Goal: Information Seeking & Learning: Understand process/instructions

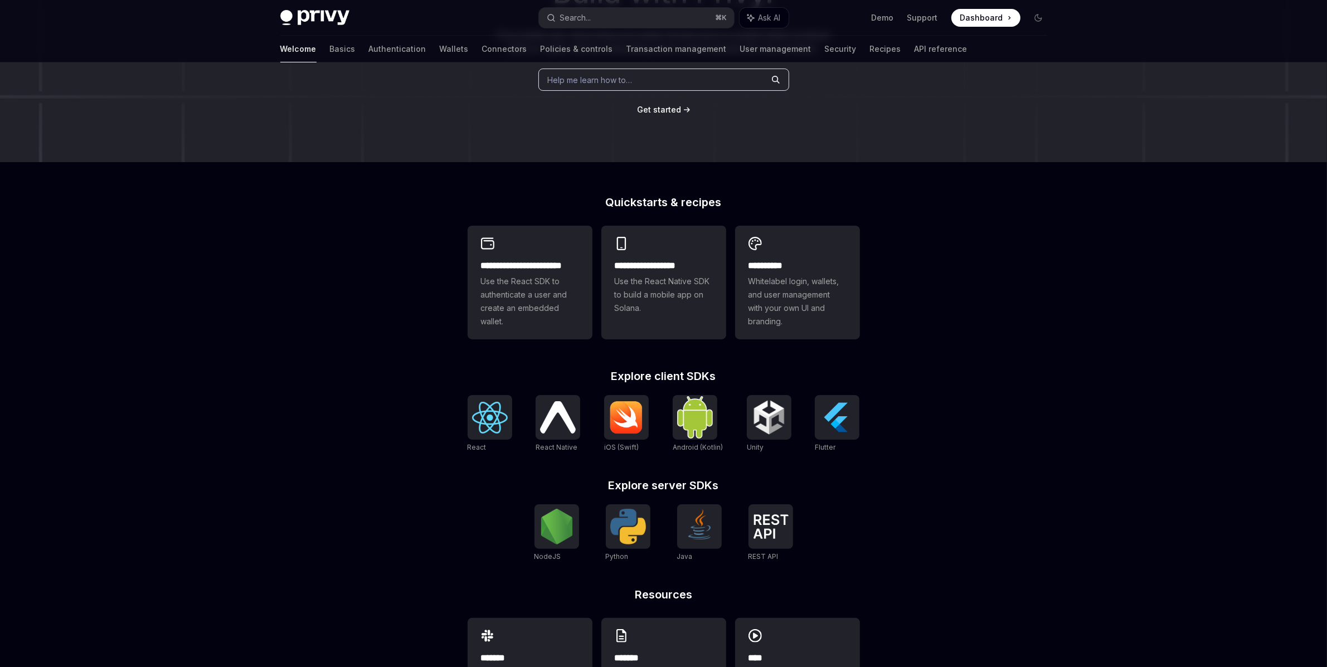
scroll to position [163, 0]
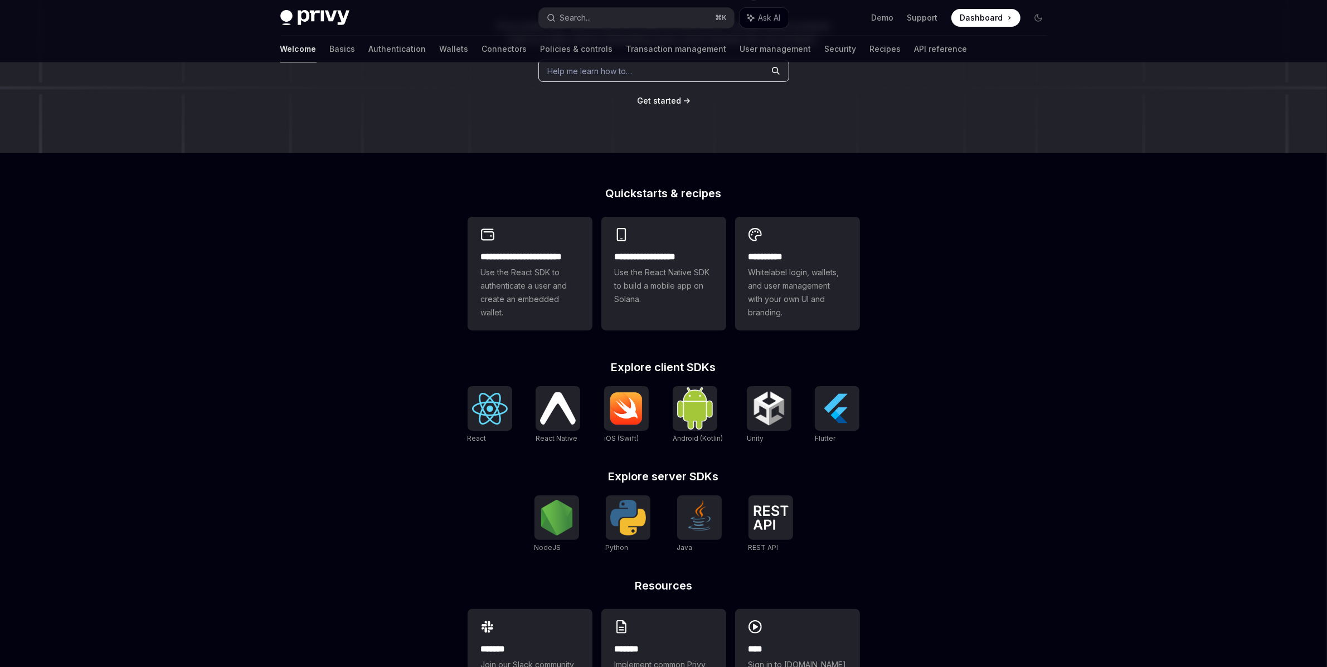
click at [862, 410] on div "**********" at bounding box center [664, 455] width 428 height 535
click at [831, 406] on img at bounding box center [837, 409] width 36 height 36
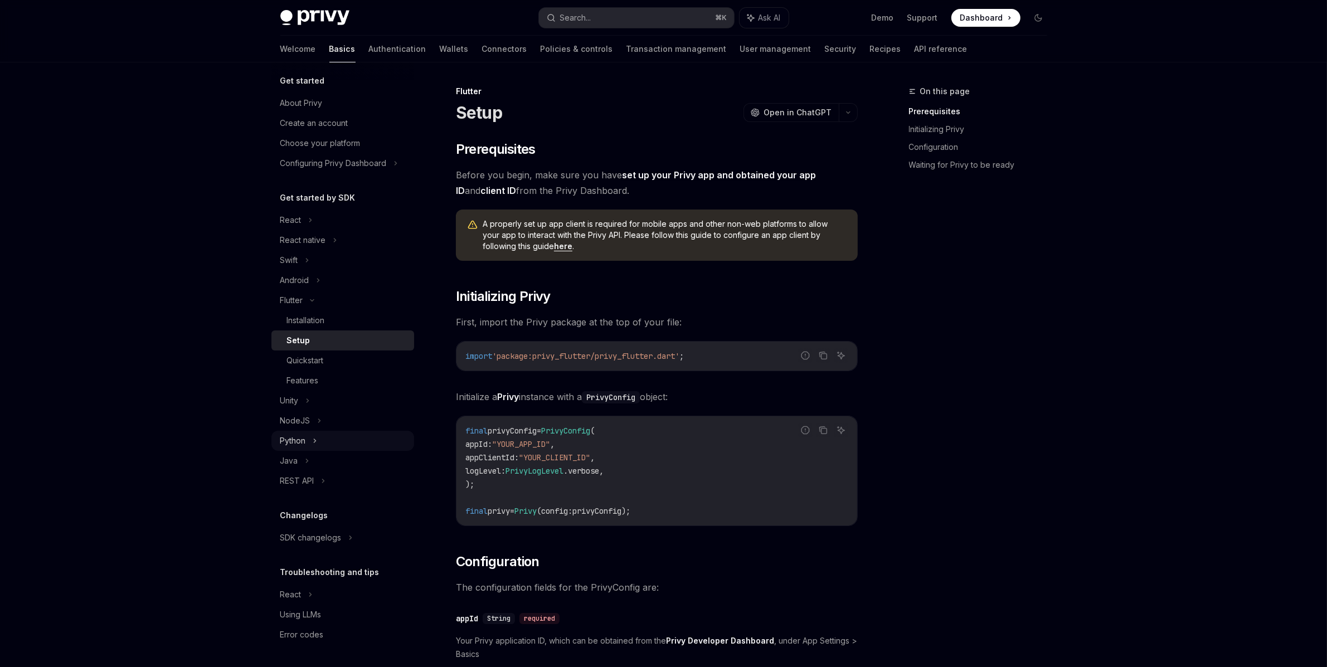
scroll to position [17, 0]
click at [440, 50] on link "Wallets" at bounding box center [454, 49] width 29 height 27
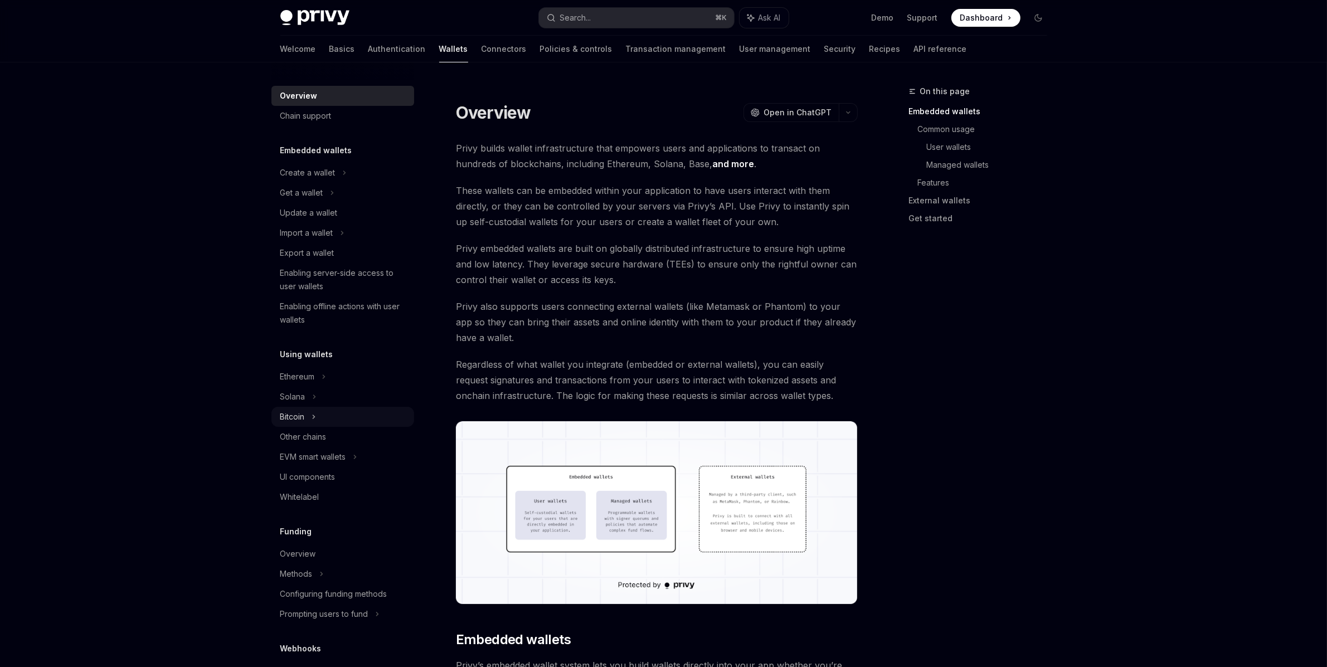
click at [329, 395] on div "Solana" at bounding box center [342, 397] width 143 height 20
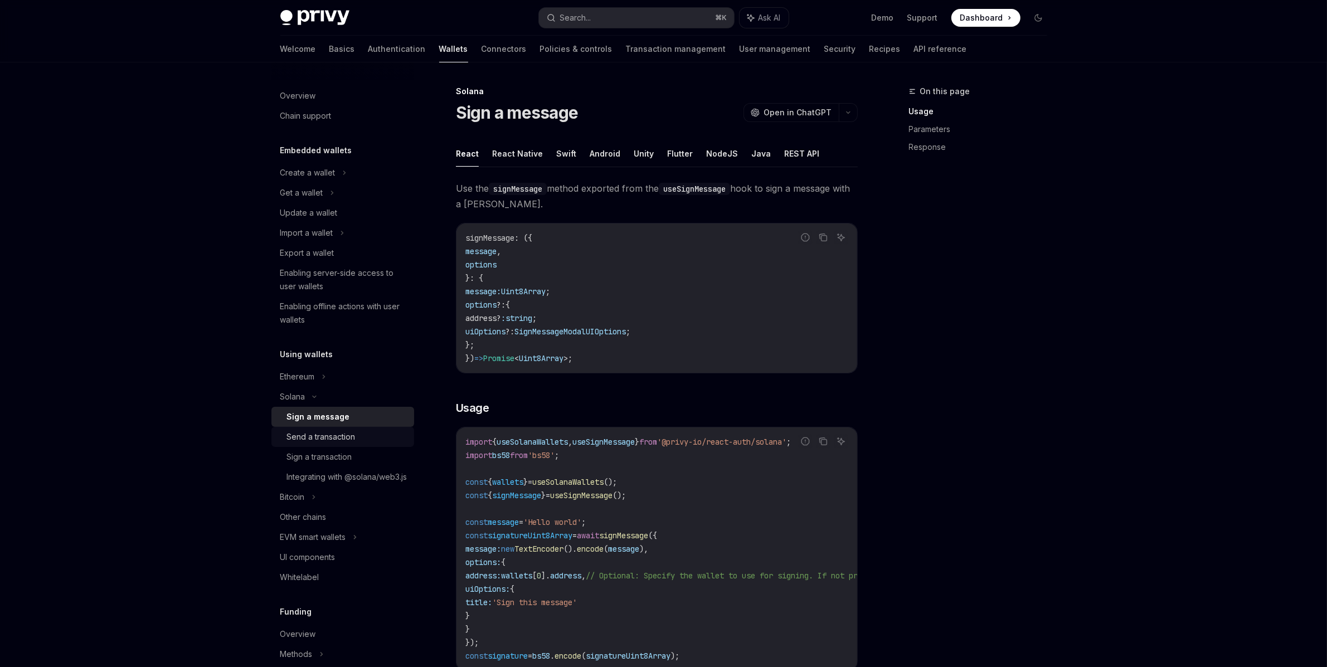
click at [381, 431] on div "Send a transaction" at bounding box center [347, 436] width 120 height 13
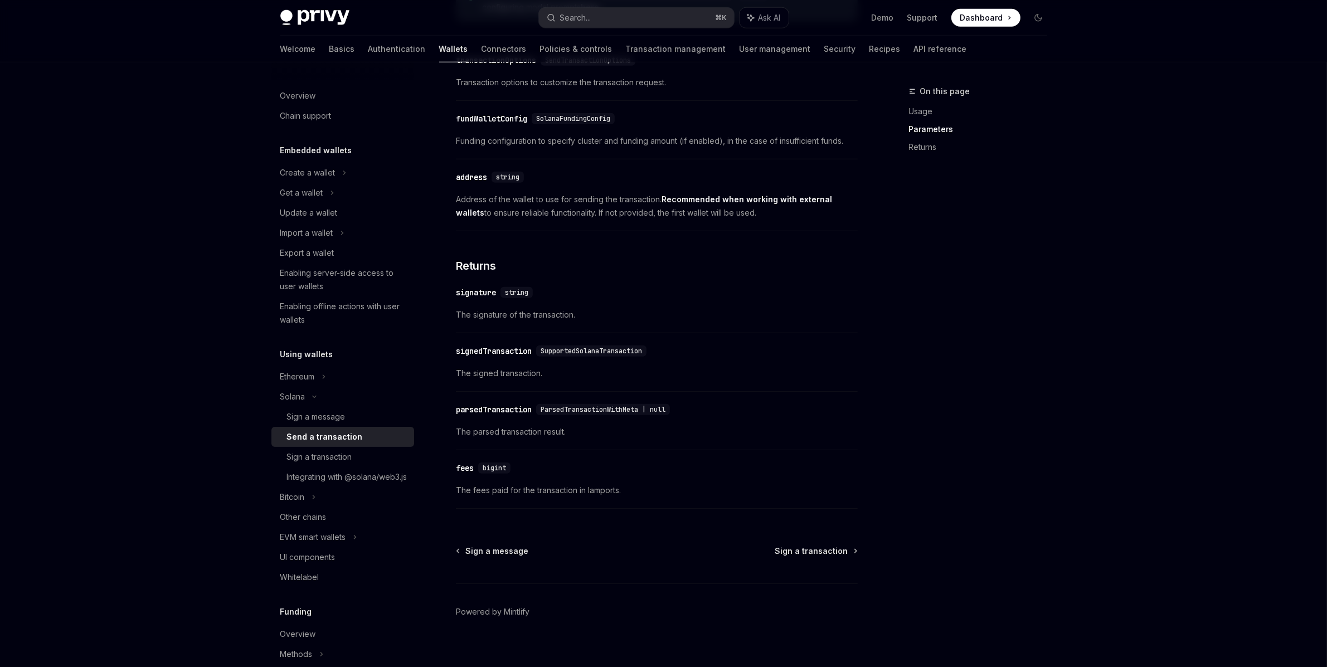
scroll to position [1248, 0]
click at [345, 460] on div "Sign a transaction" at bounding box center [319, 456] width 65 height 13
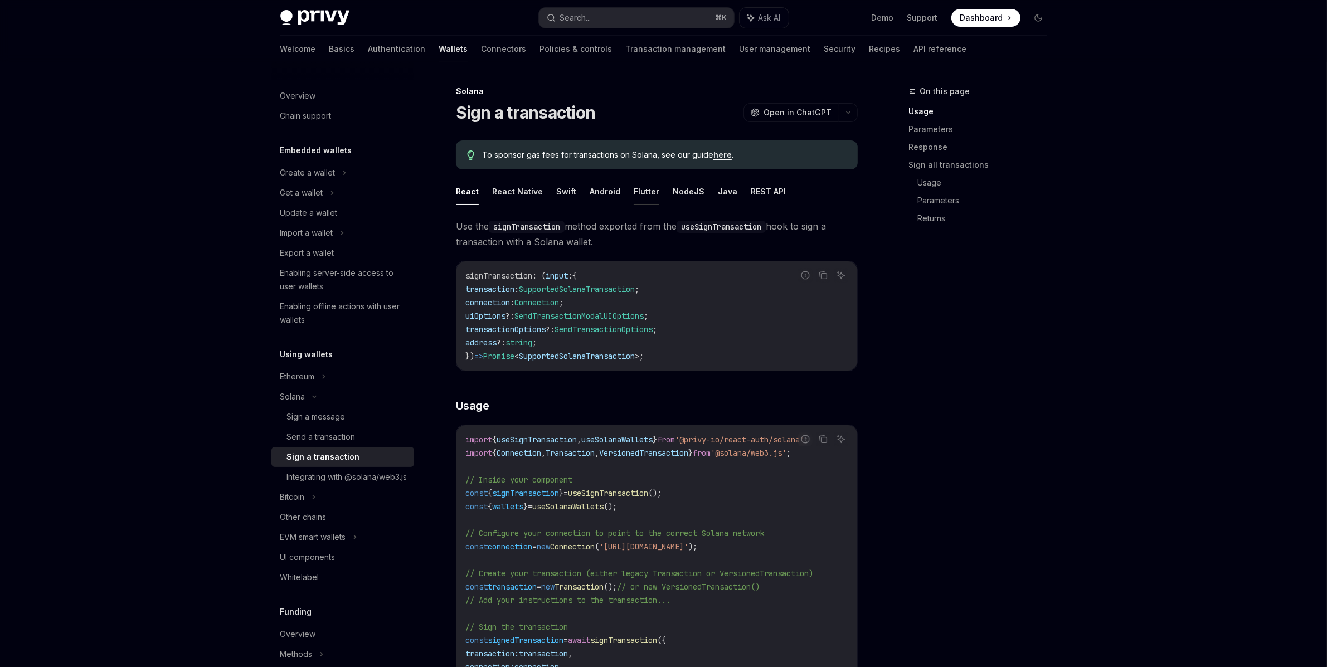
click at [634, 192] on button "Flutter" at bounding box center [647, 191] width 26 height 26
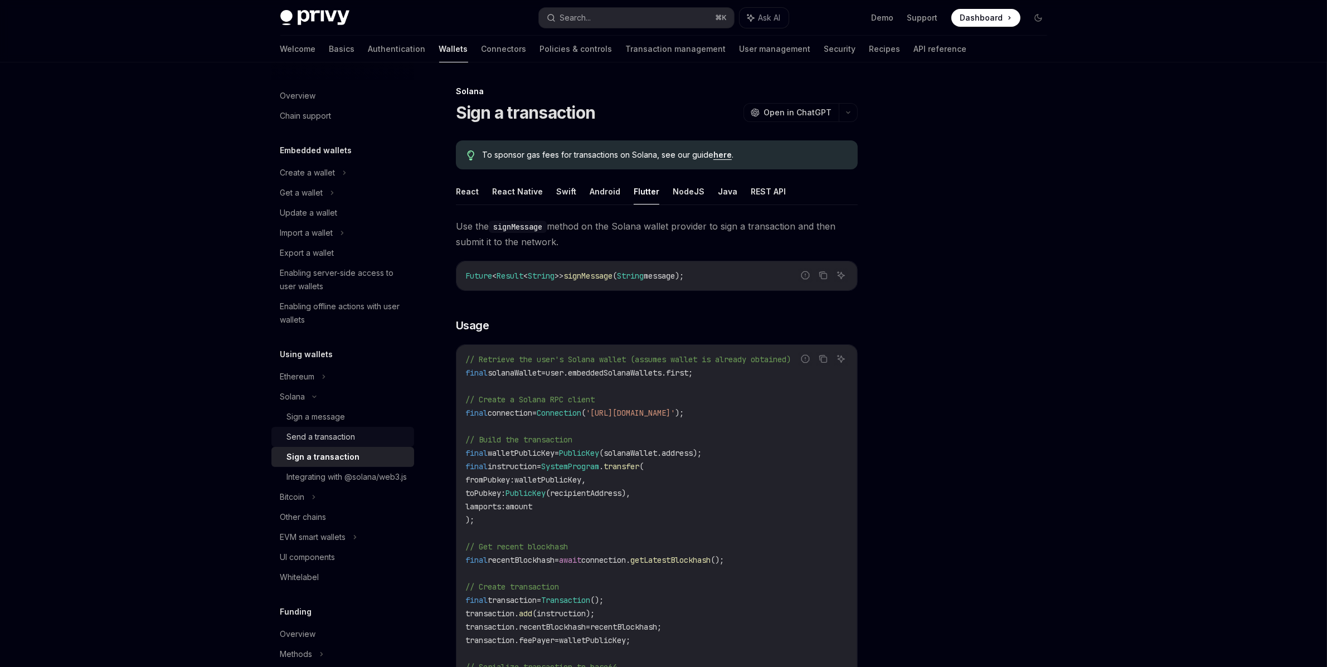
click at [349, 436] on div "Send a transaction" at bounding box center [321, 436] width 69 height 13
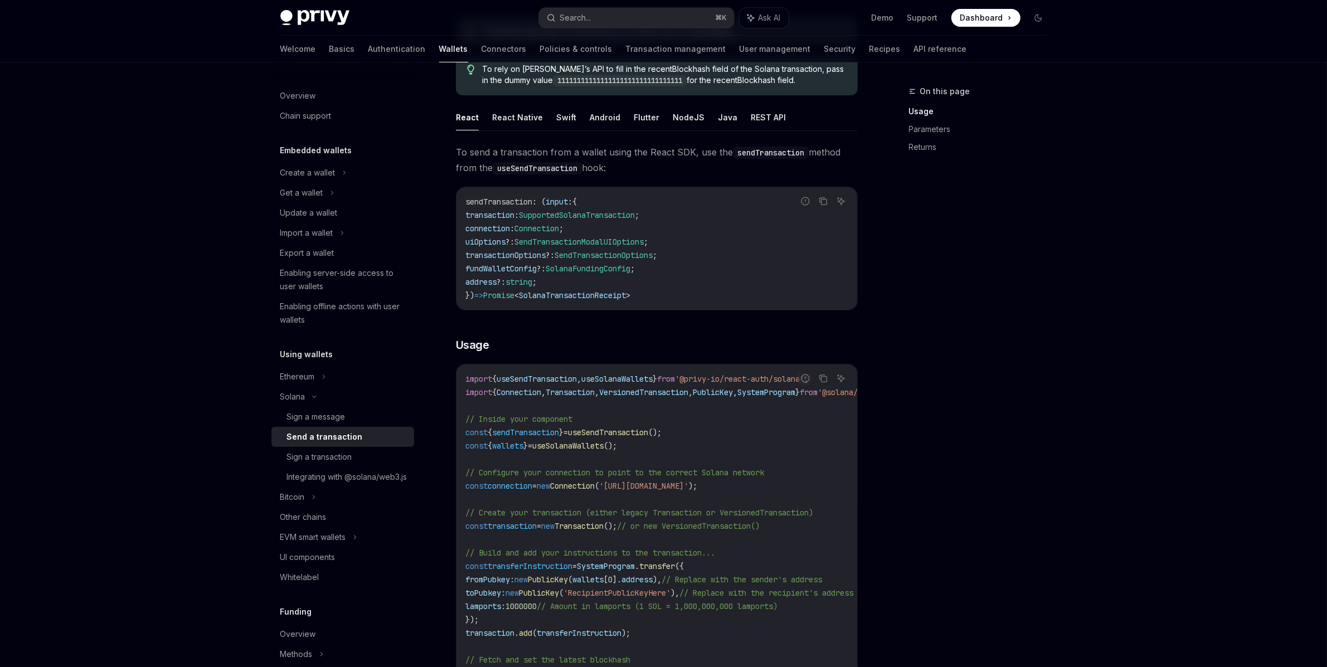
scroll to position [124, 0]
click at [635, 123] on button "Flutter" at bounding box center [647, 117] width 26 height 26
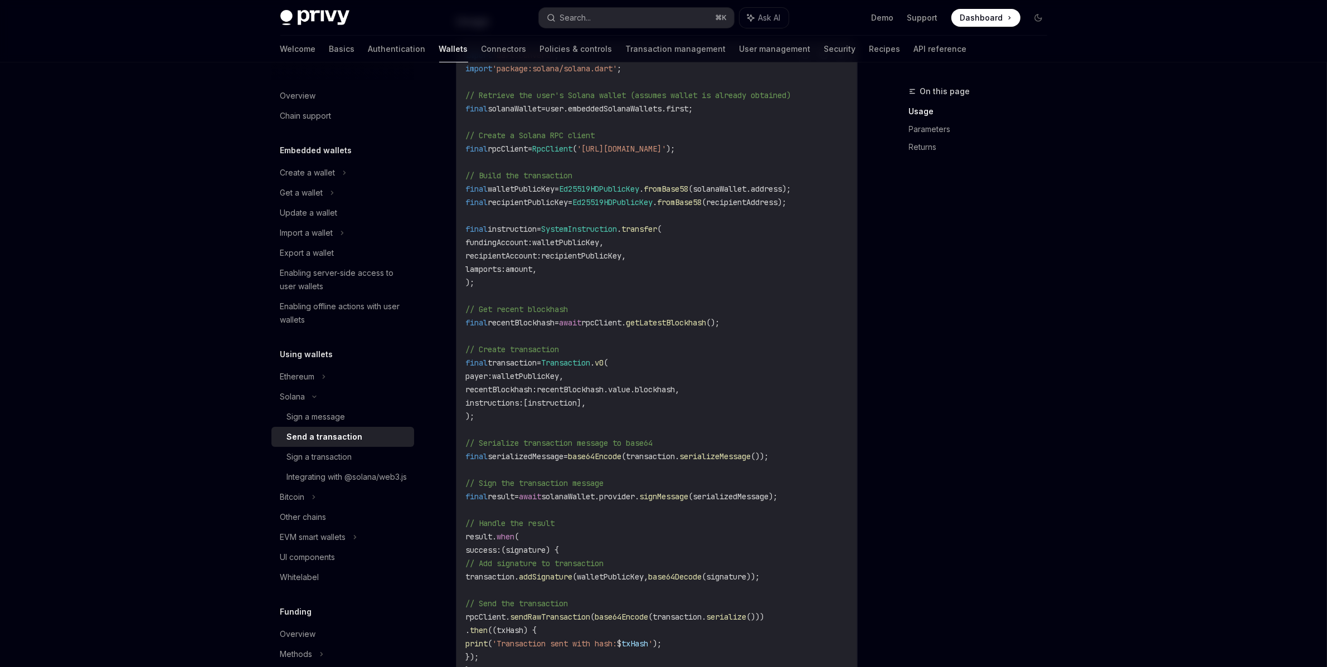
scroll to position [359, 0]
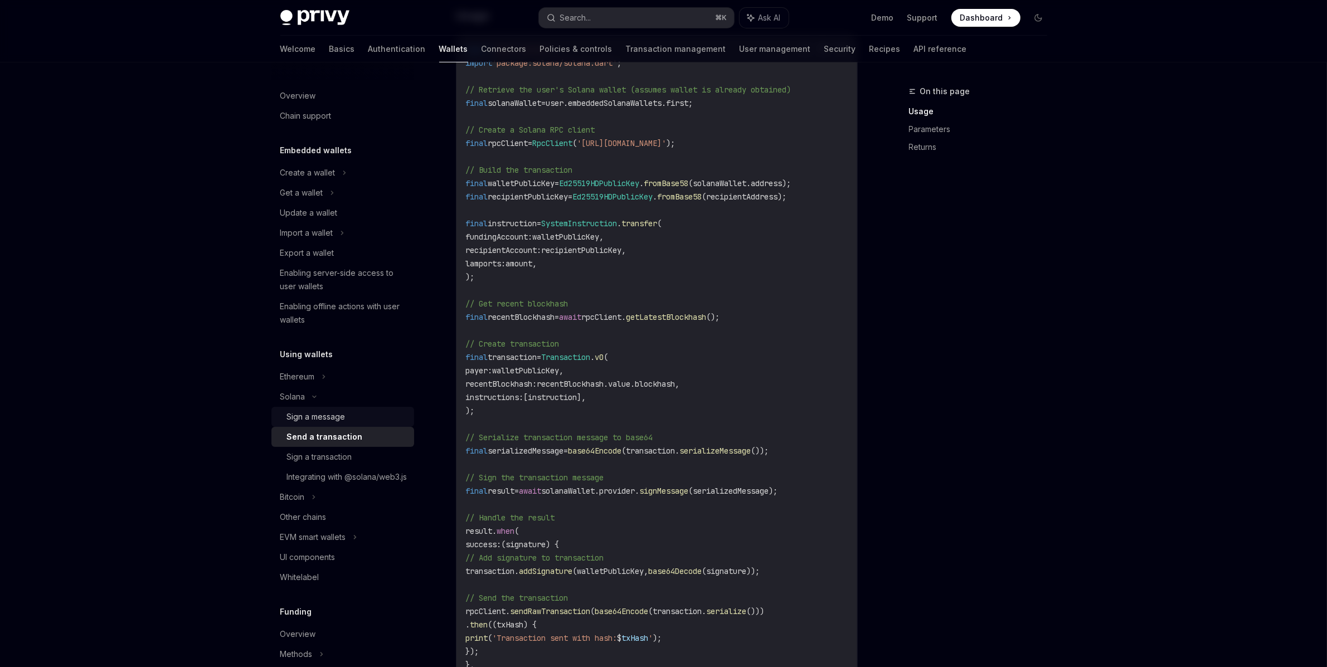
click at [324, 413] on div "Sign a message" at bounding box center [316, 416] width 59 height 13
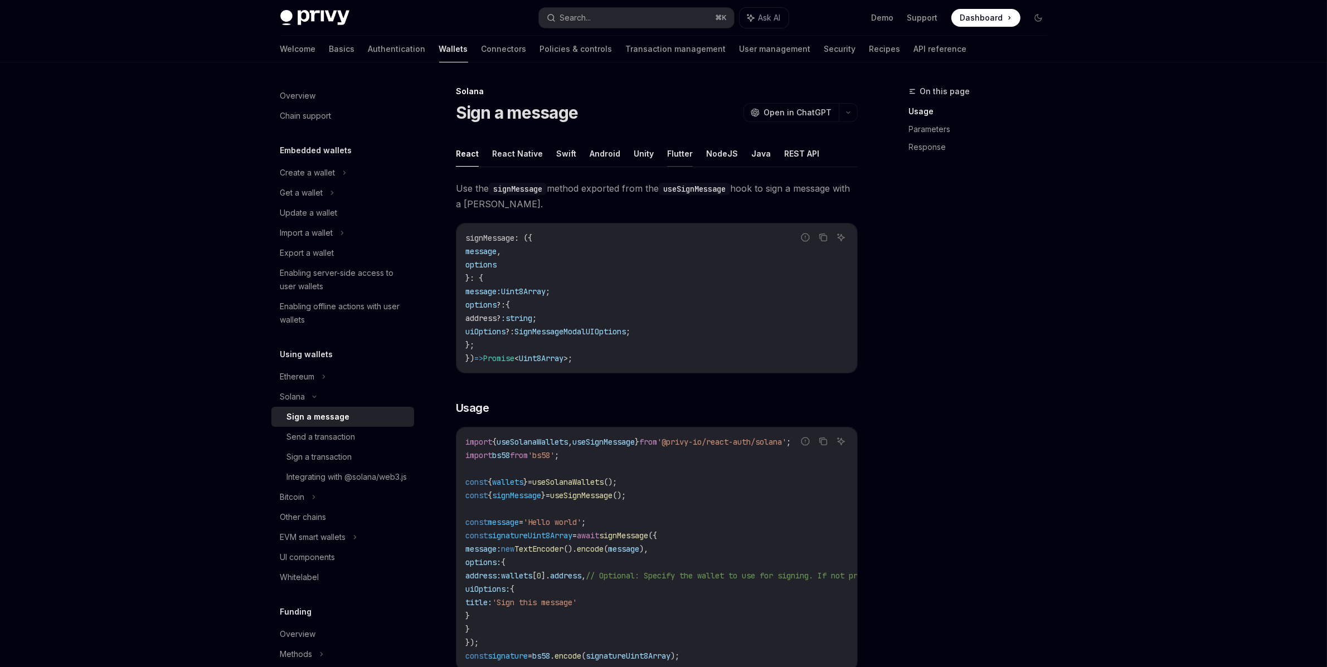
click at [674, 147] on button "Flutter" at bounding box center [680, 153] width 26 height 26
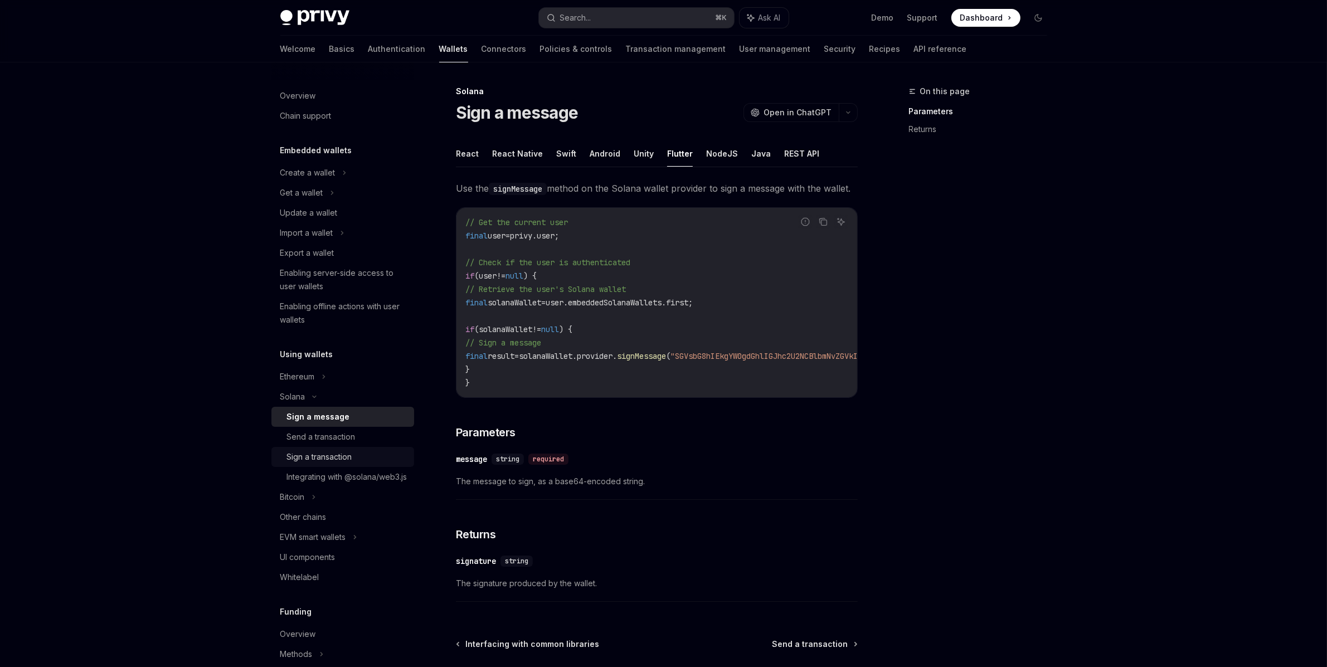
click at [314, 450] on div "Sign a transaction" at bounding box center [319, 456] width 65 height 13
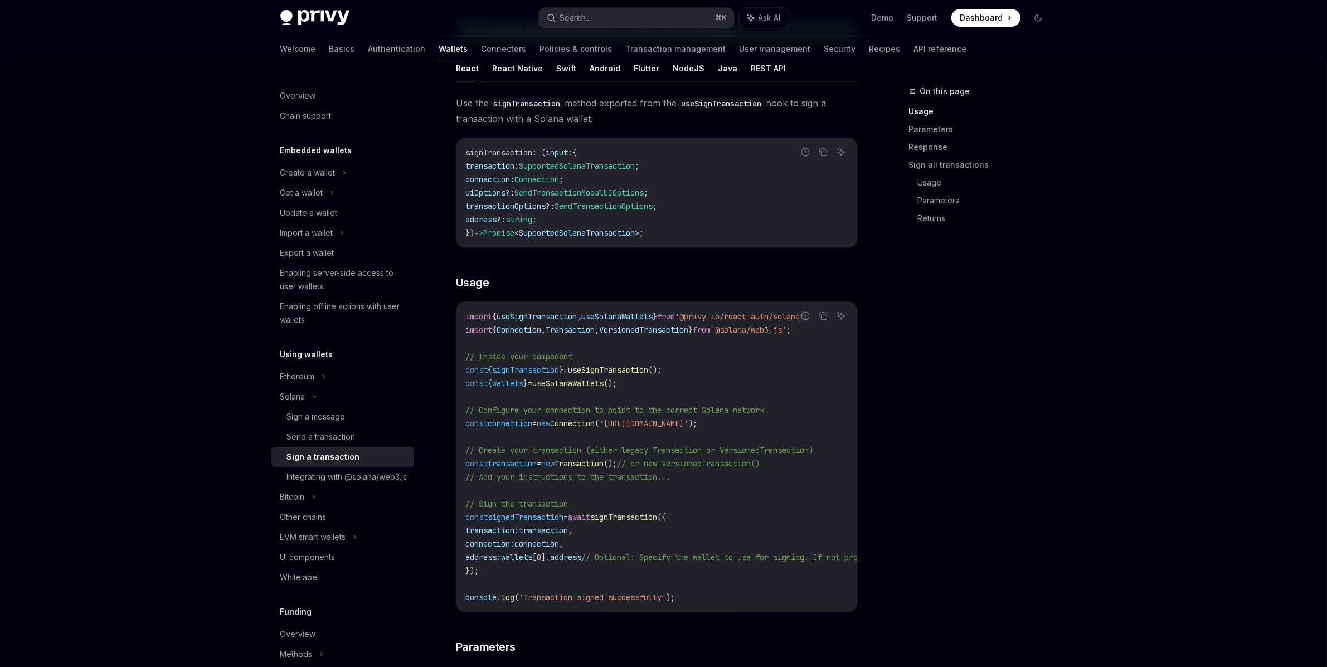
scroll to position [124, 0]
click at [327, 418] on div "Sign a message" at bounding box center [316, 416] width 59 height 13
type textarea "*"
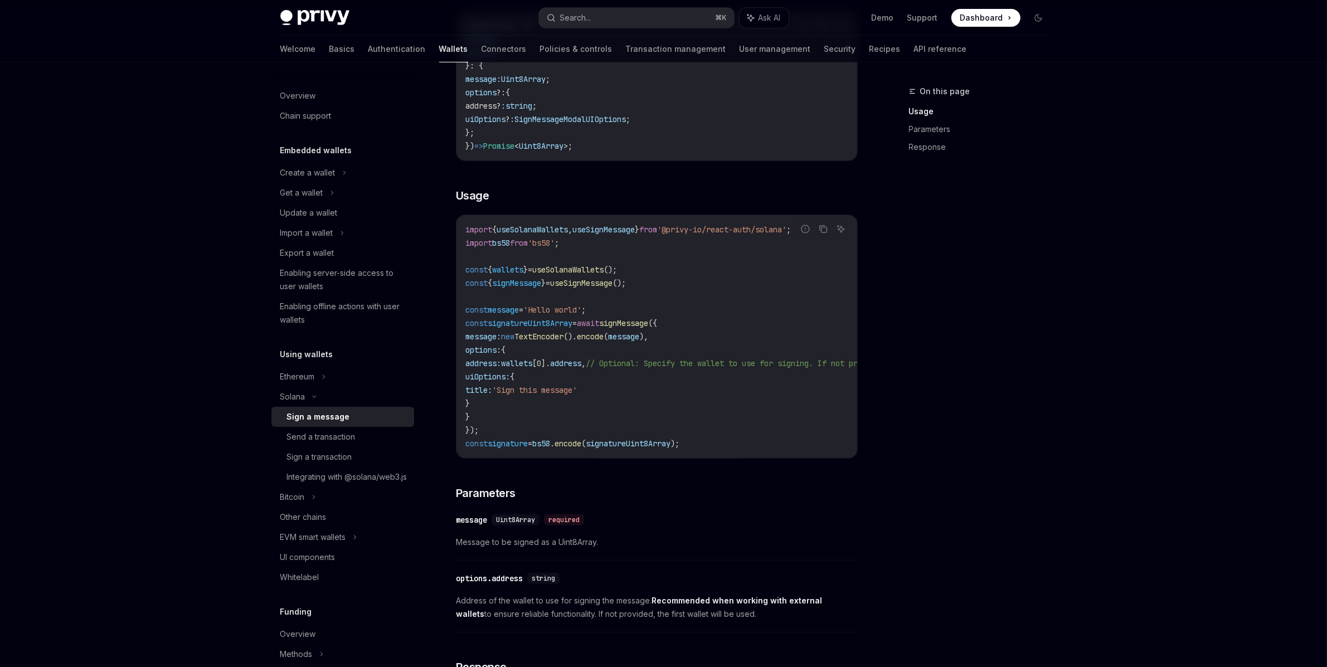
scroll to position [10, 0]
